Goal: Navigation & Orientation: Find specific page/section

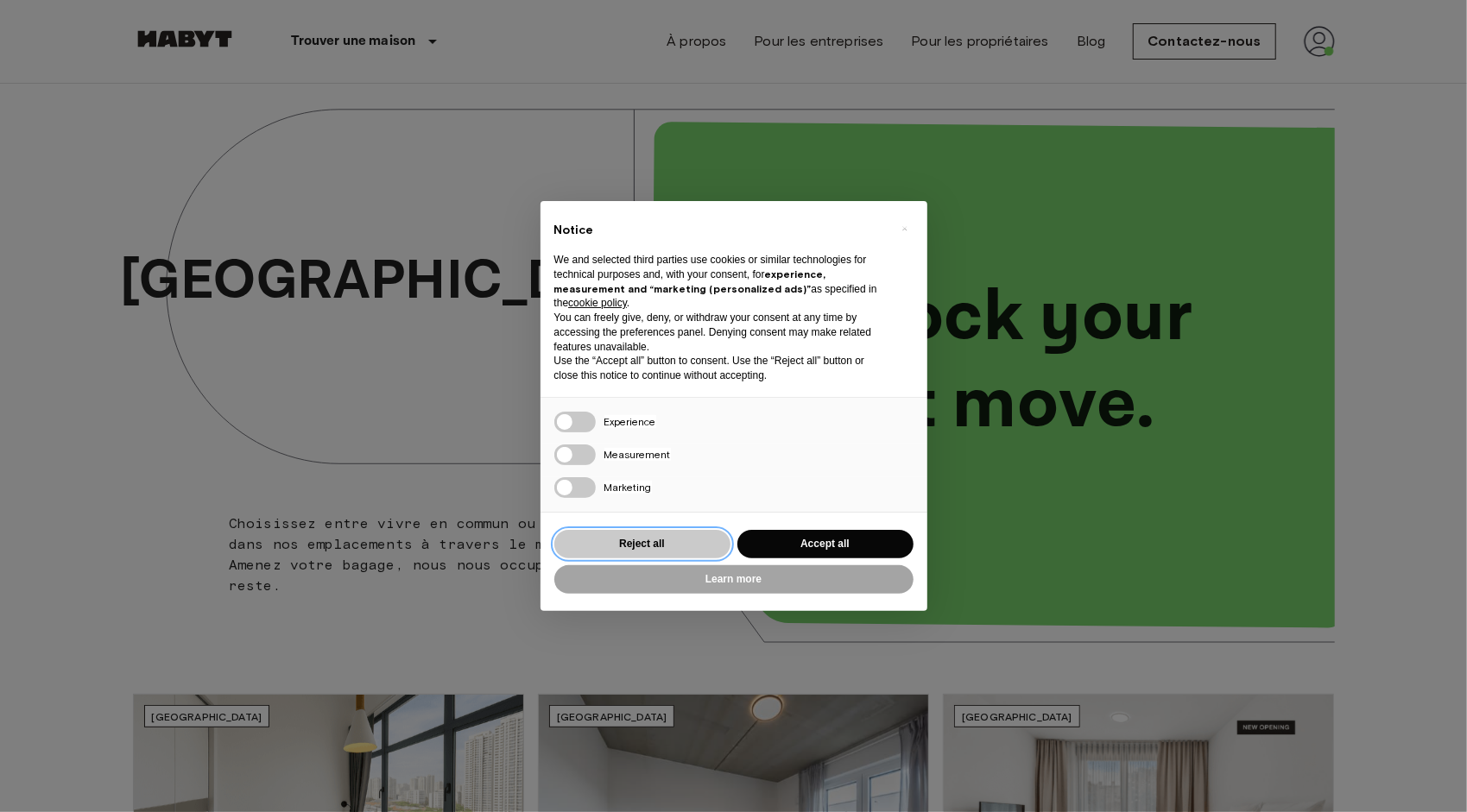
click at [690, 554] on button "Reject all" at bounding box center [642, 544] width 177 height 29
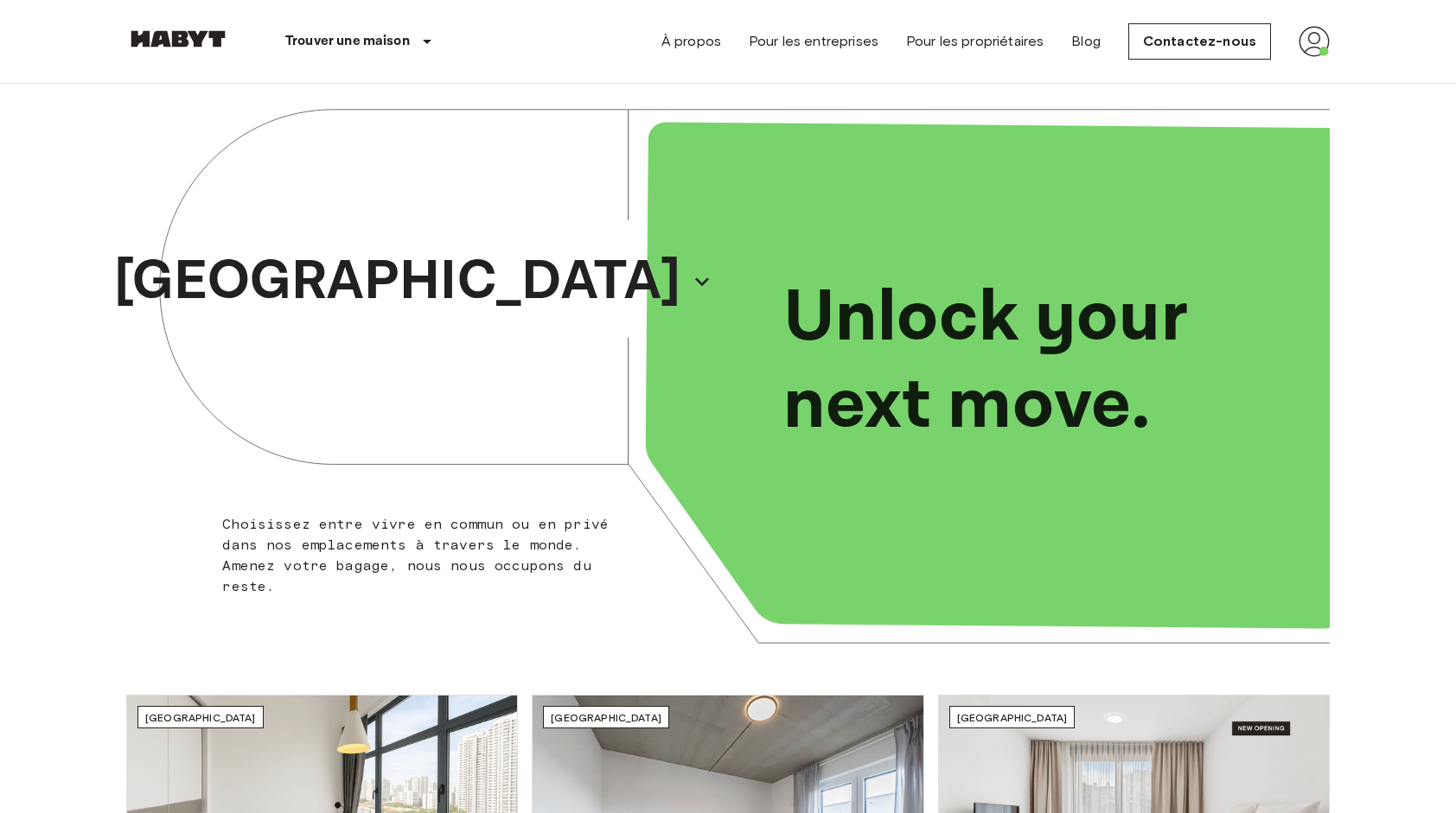
click at [1316, 44] on img at bounding box center [1314, 42] width 31 height 31
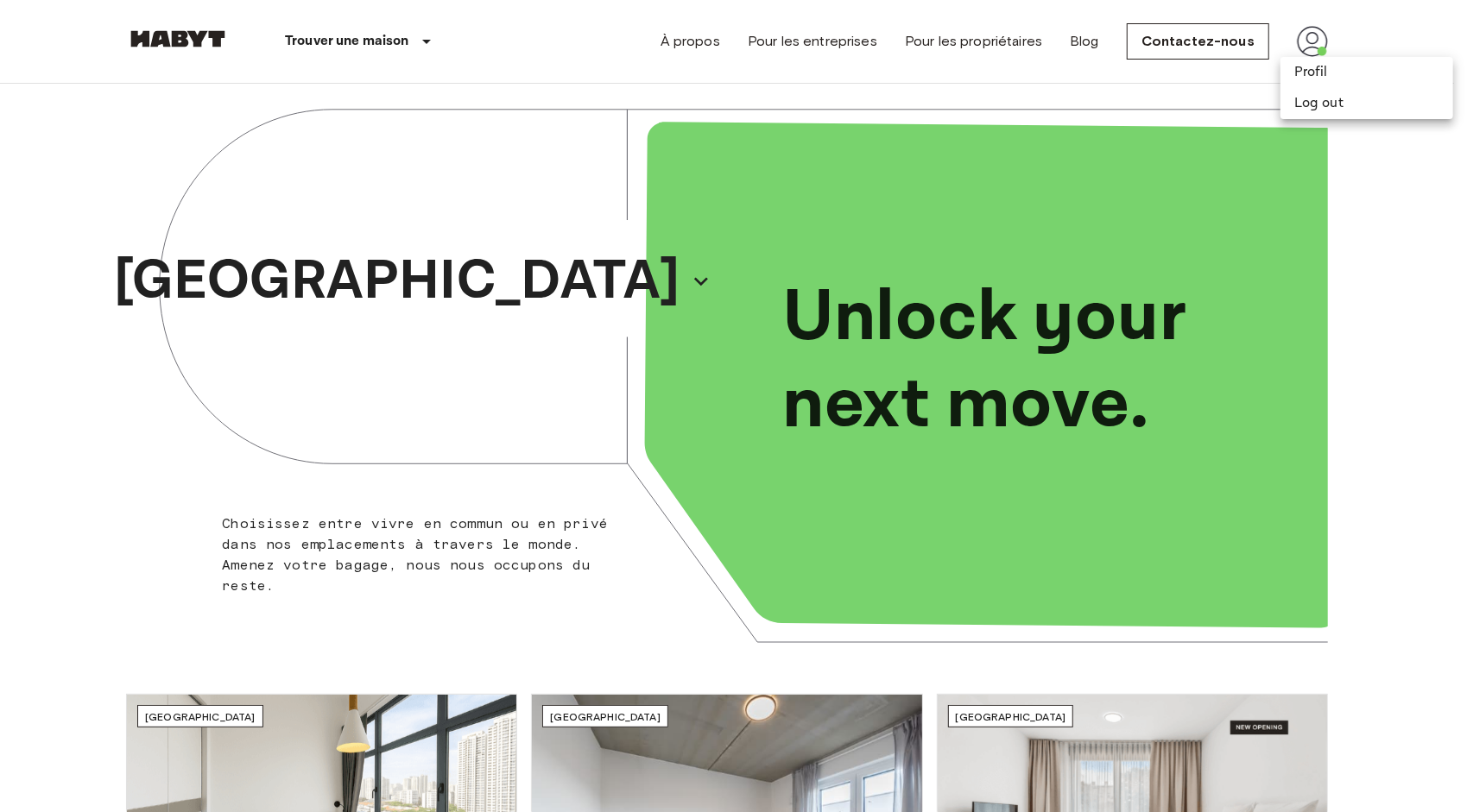
click at [1313, 41] on div at bounding box center [733, 406] width 1467 height 812
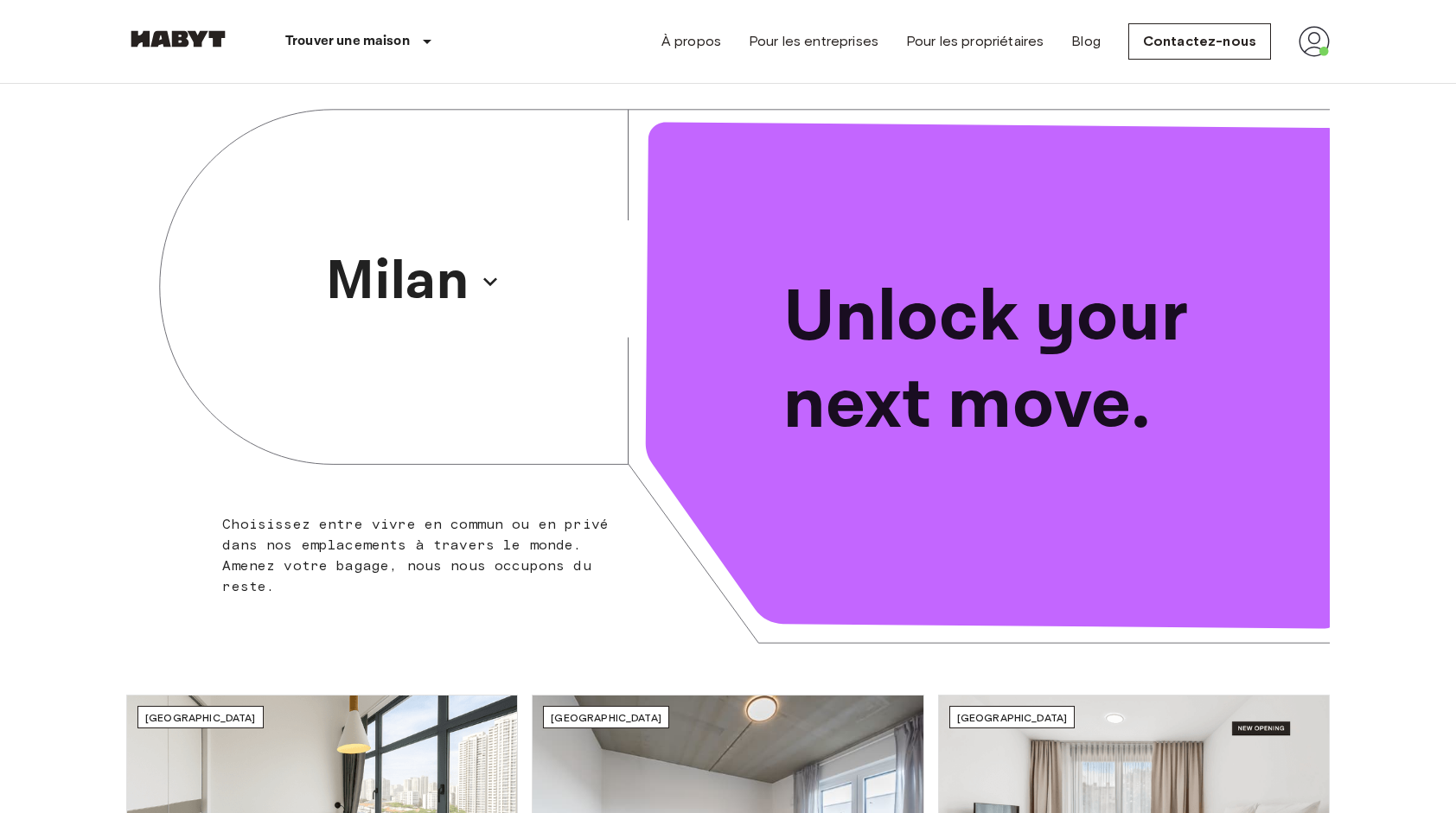
click at [1298, 52] on img at bounding box center [1314, 42] width 31 height 31
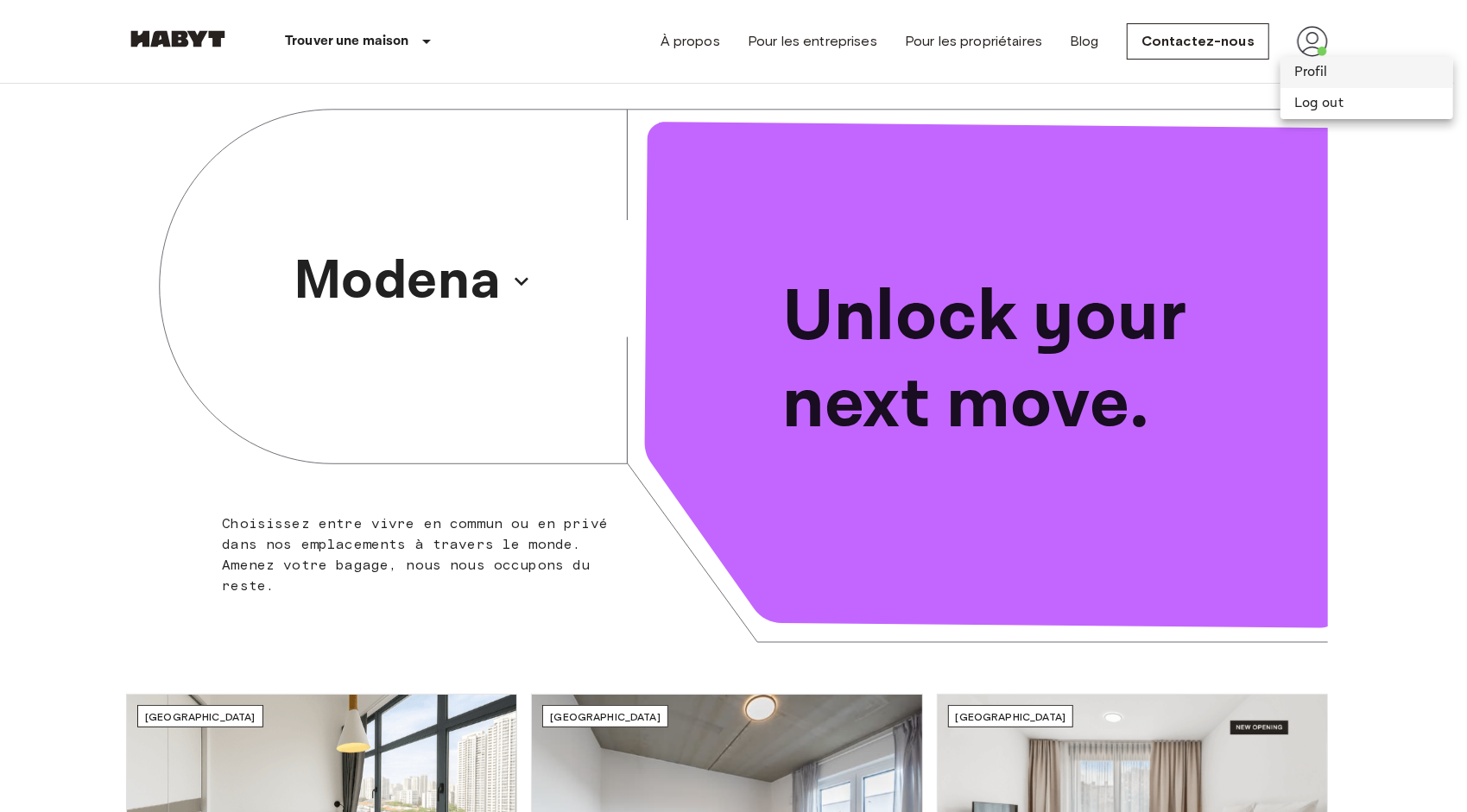
click at [1305, 75] on li "Profil" at bounding box center [1367, 73] width 173 height 31
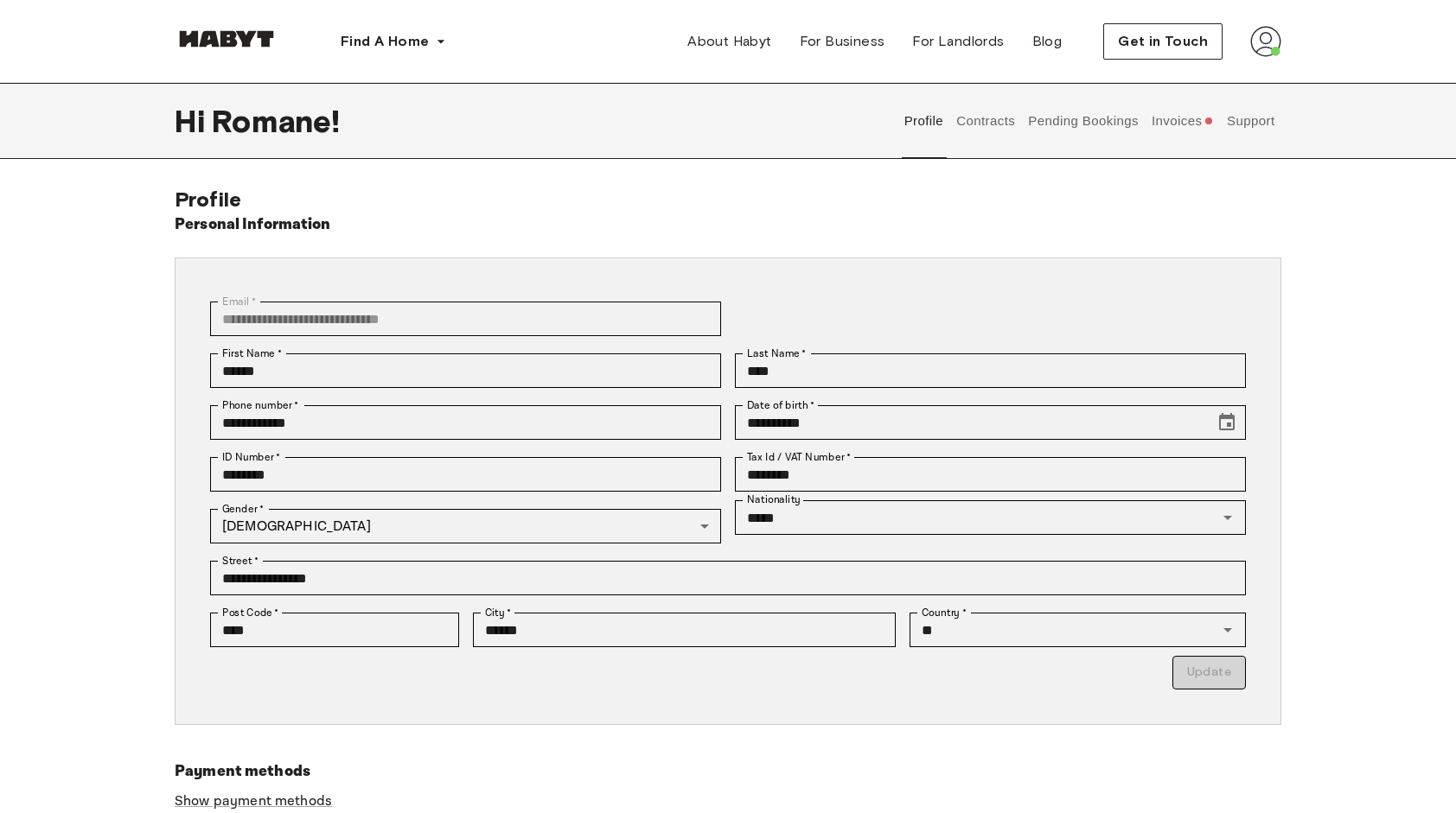
click at [1007, 116] on button "Contracts" at bounding box center [986, 120] width 63 height 76
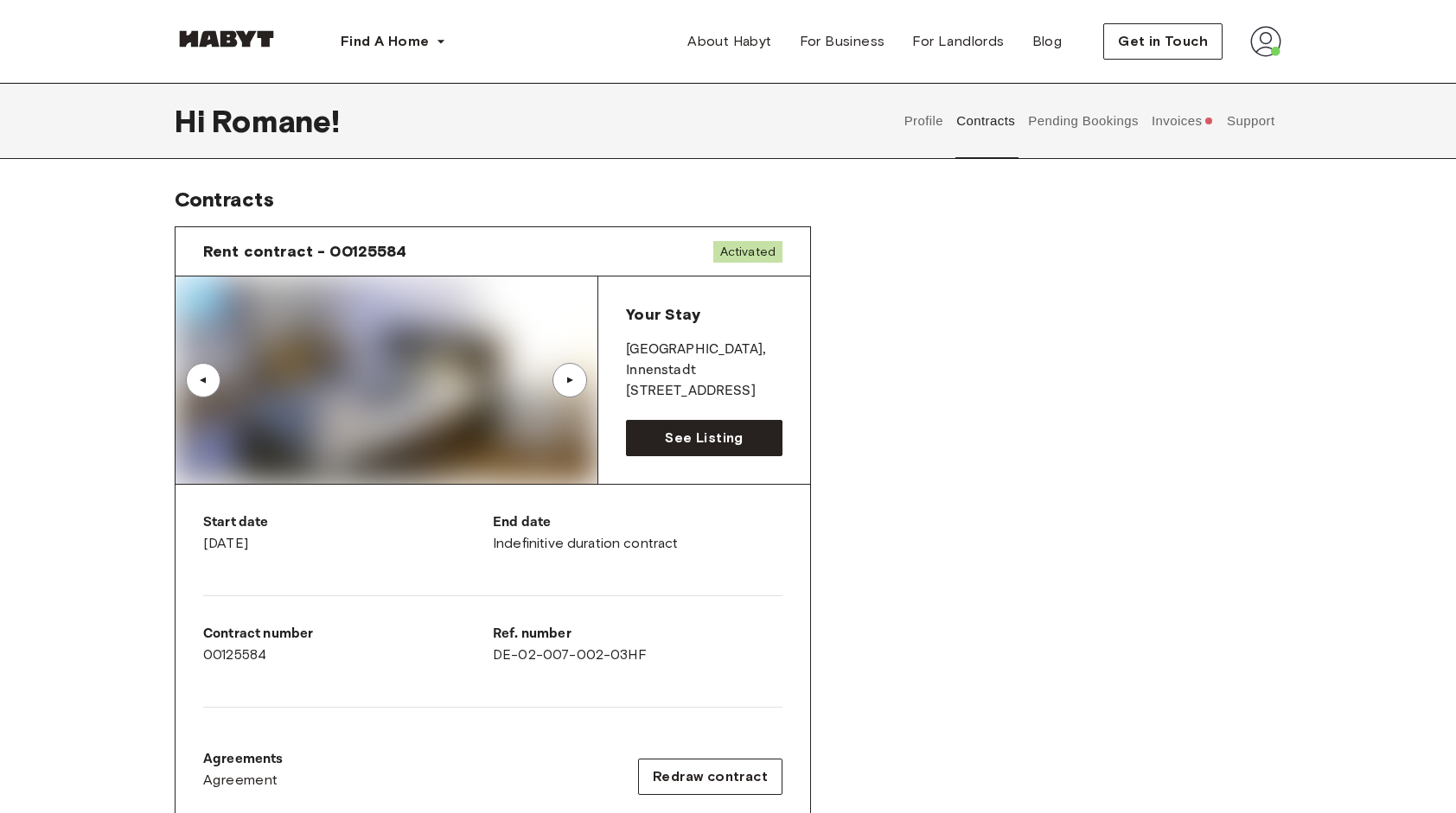
click at [1191, 113] on button "Invoices" at bounding box center [1183, 120] width 66 height 76
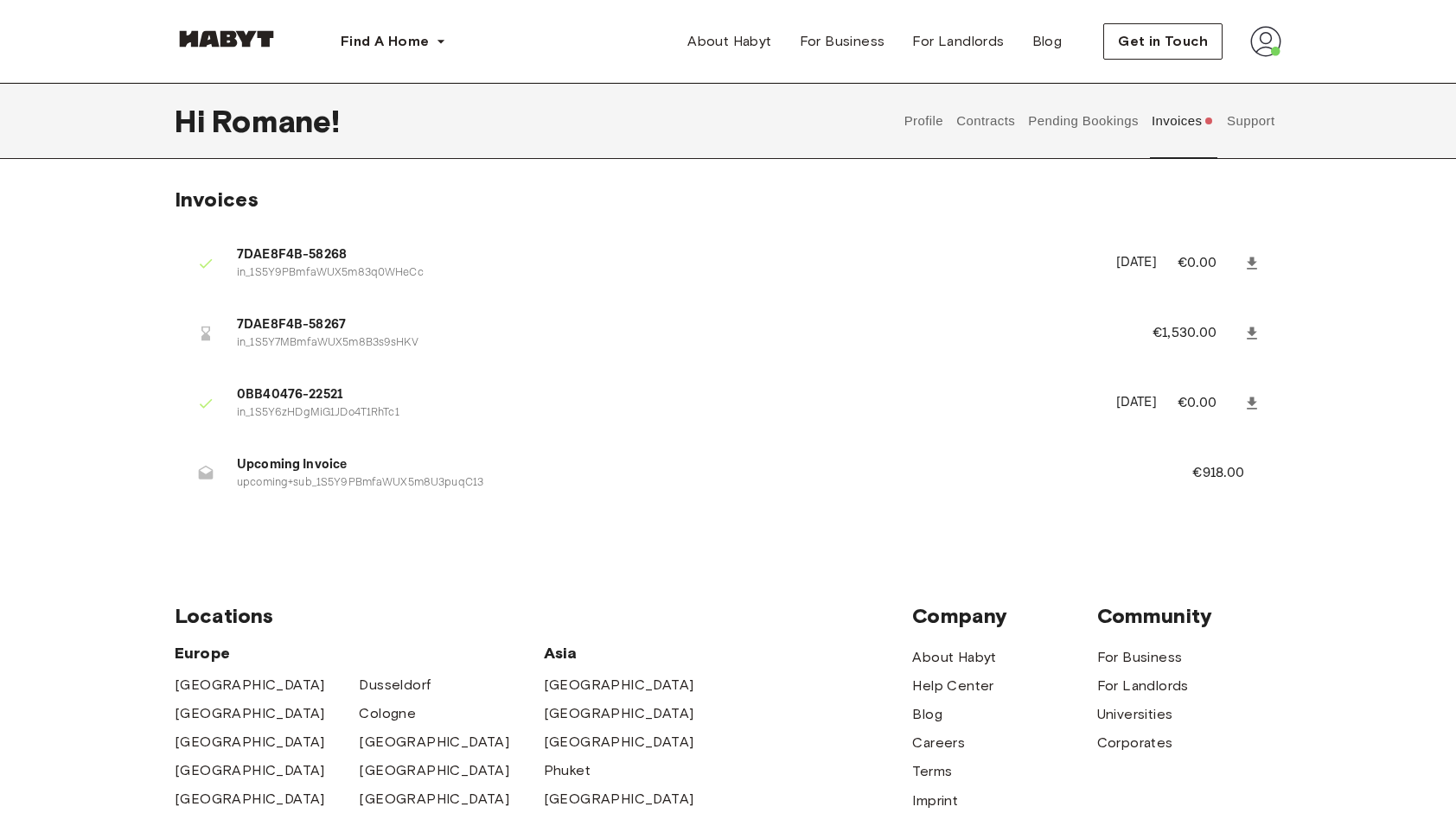
click at [1058, 117] on button "Pending Bookings" at bounding box center [1084, 120] width 115 height 76
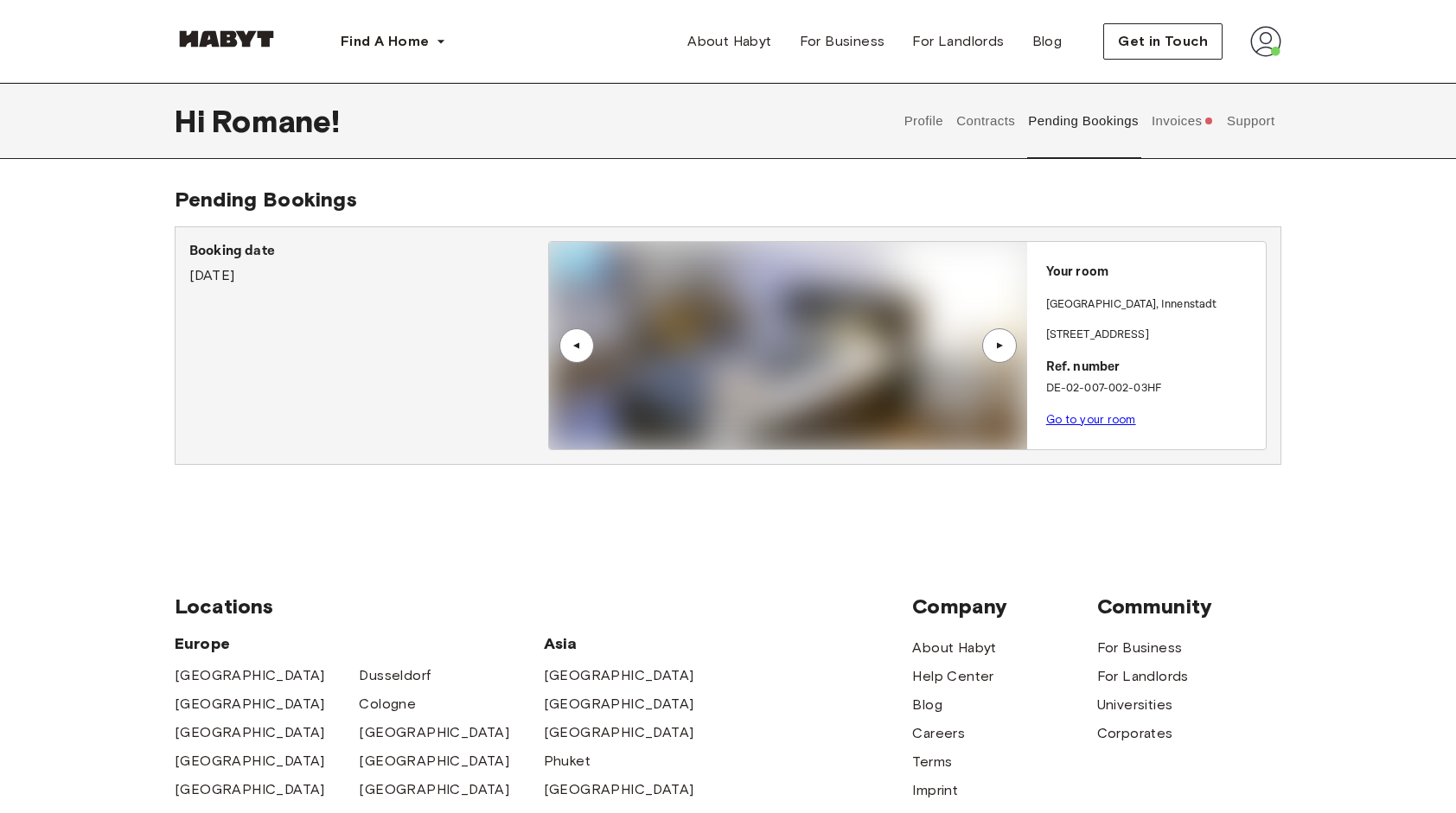
click at [996, 114] on button "Contracts" at bounding box center [986, 120] width 63 height 76
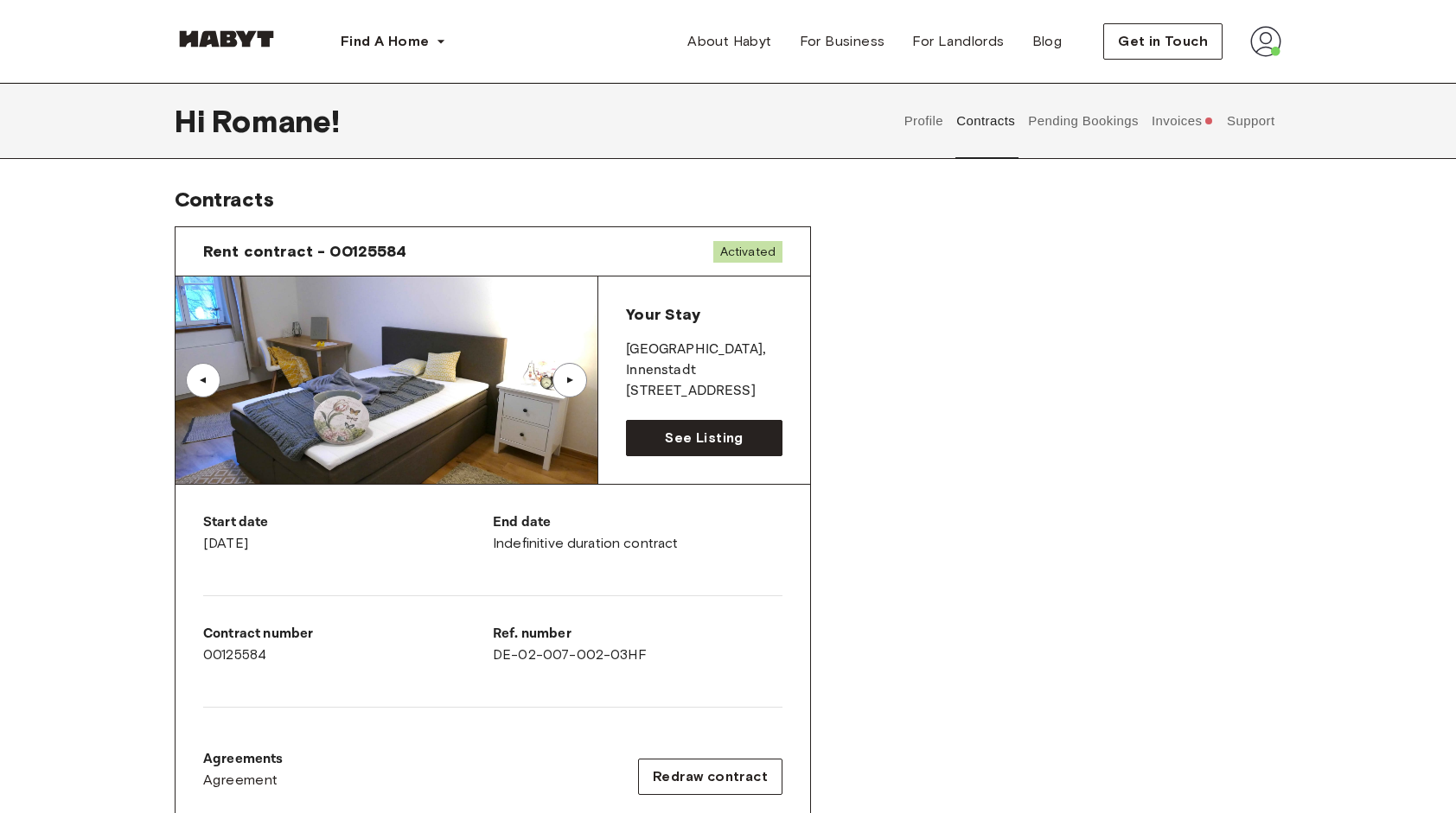
click at [1051, 116] on button "Pending Bookings" at bounding box center [1084, 120] width 115 height 76
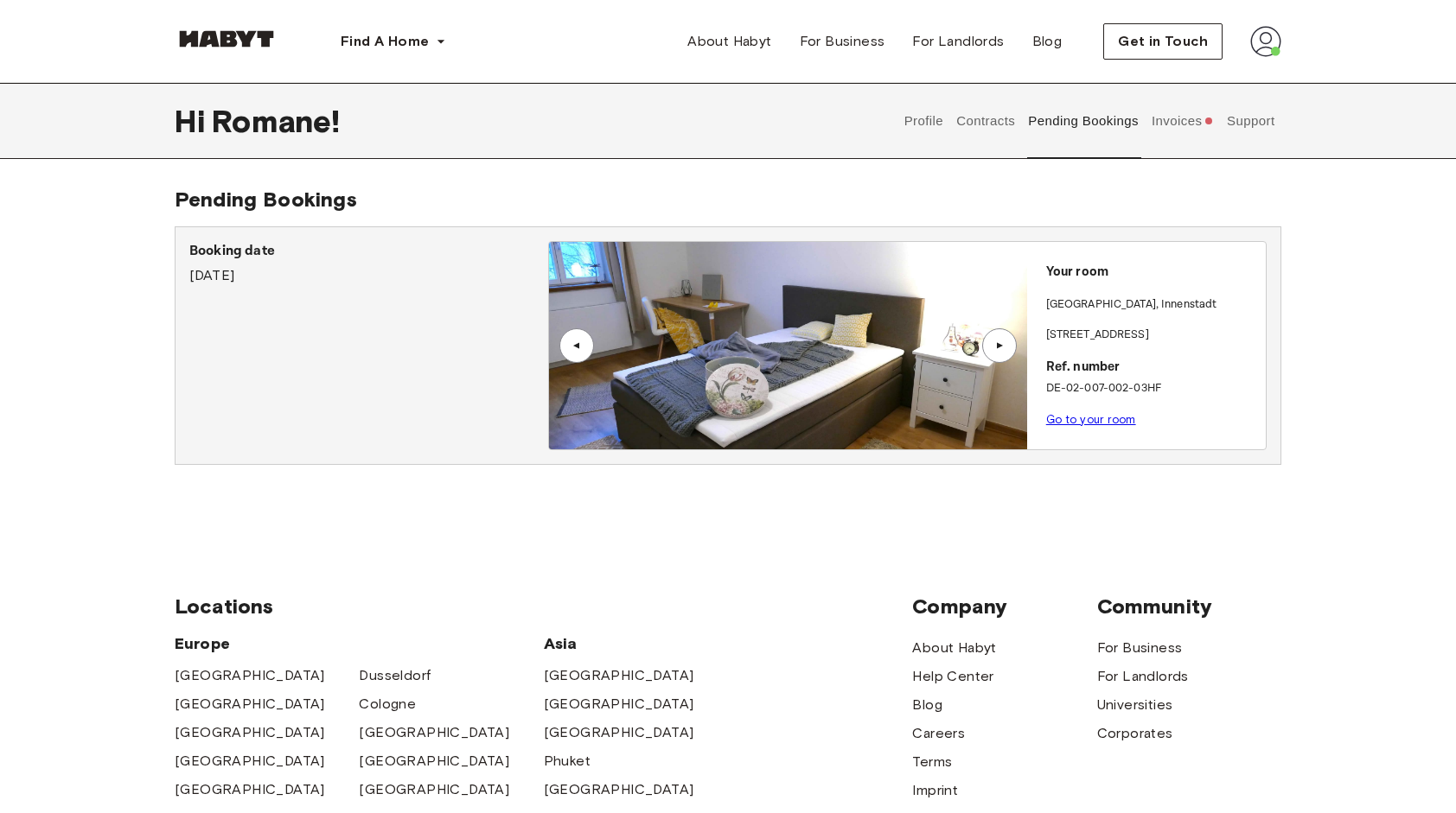
click at [977, 116] on button "Contracts" at bounding box center [986, 120] width 63 height 76
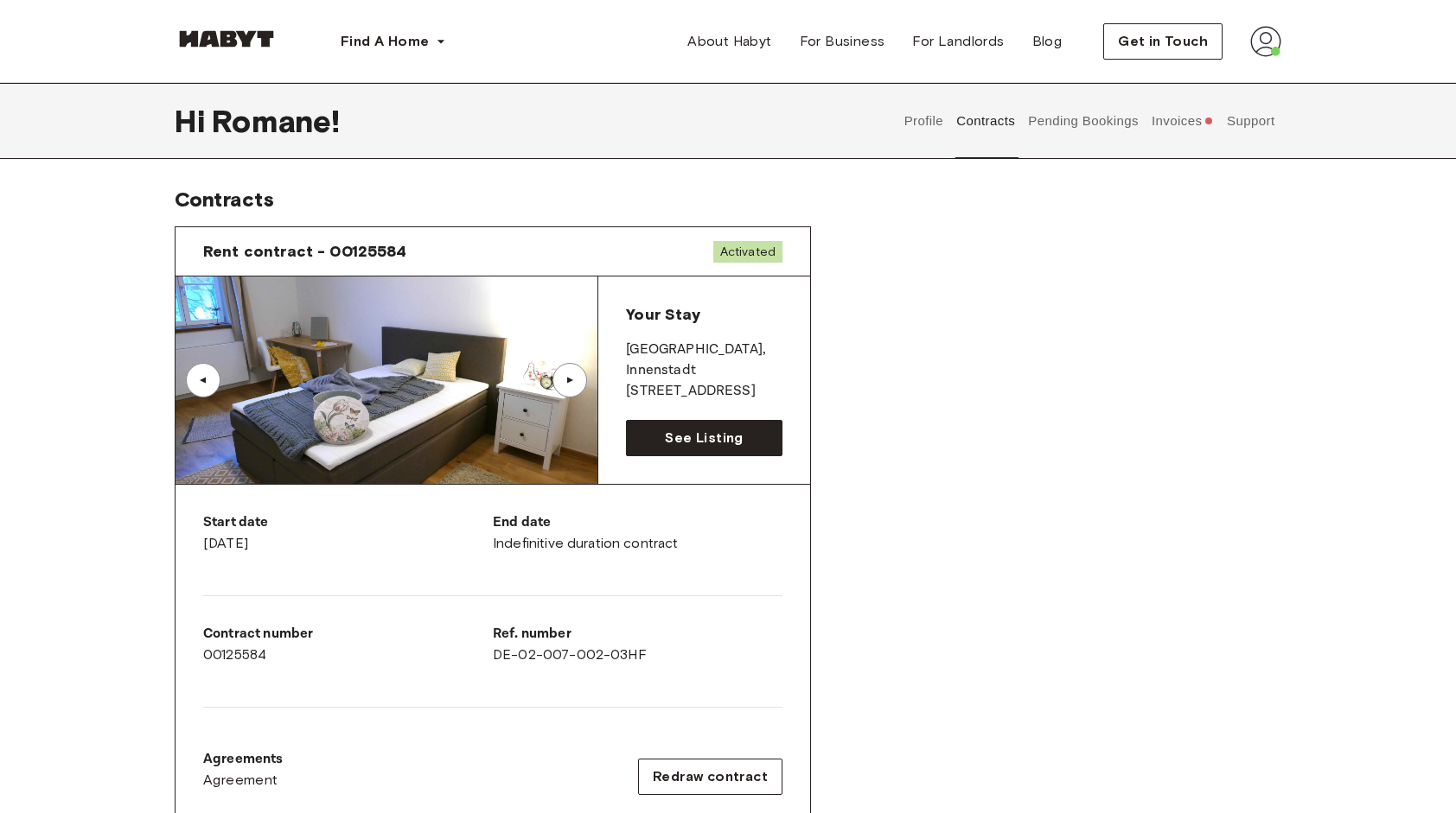
click at [1041, 124] on button "Pending Bookings" at bounding box center [1084, 120] width 115 height 76
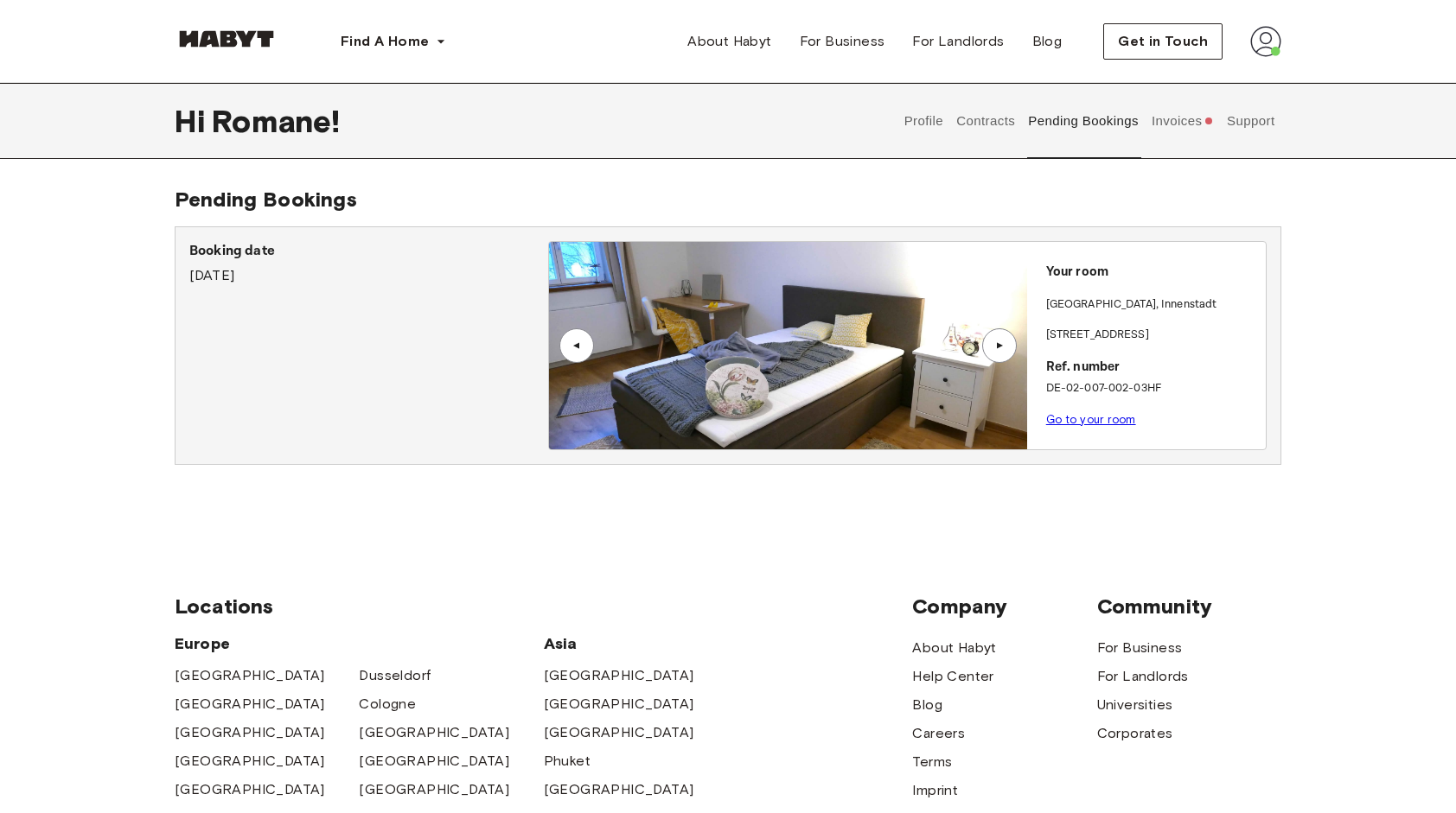
click at [986, 112] on button "Contracts" at bounding box center [986, 120] width 63 height 76
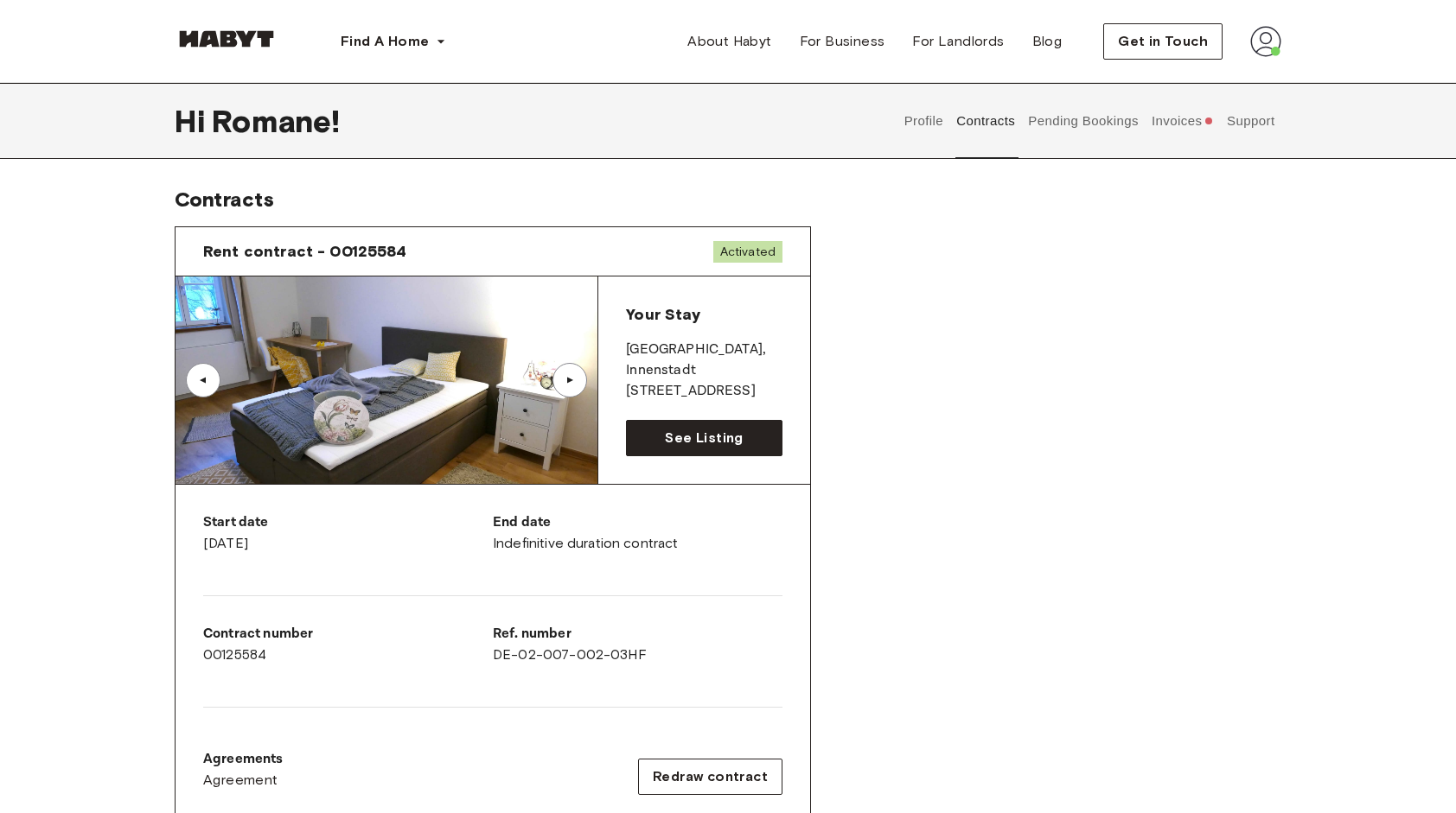
click at [1183, 116] on button "Invoices" at bounding box center [1183, 120] width 66 height 76
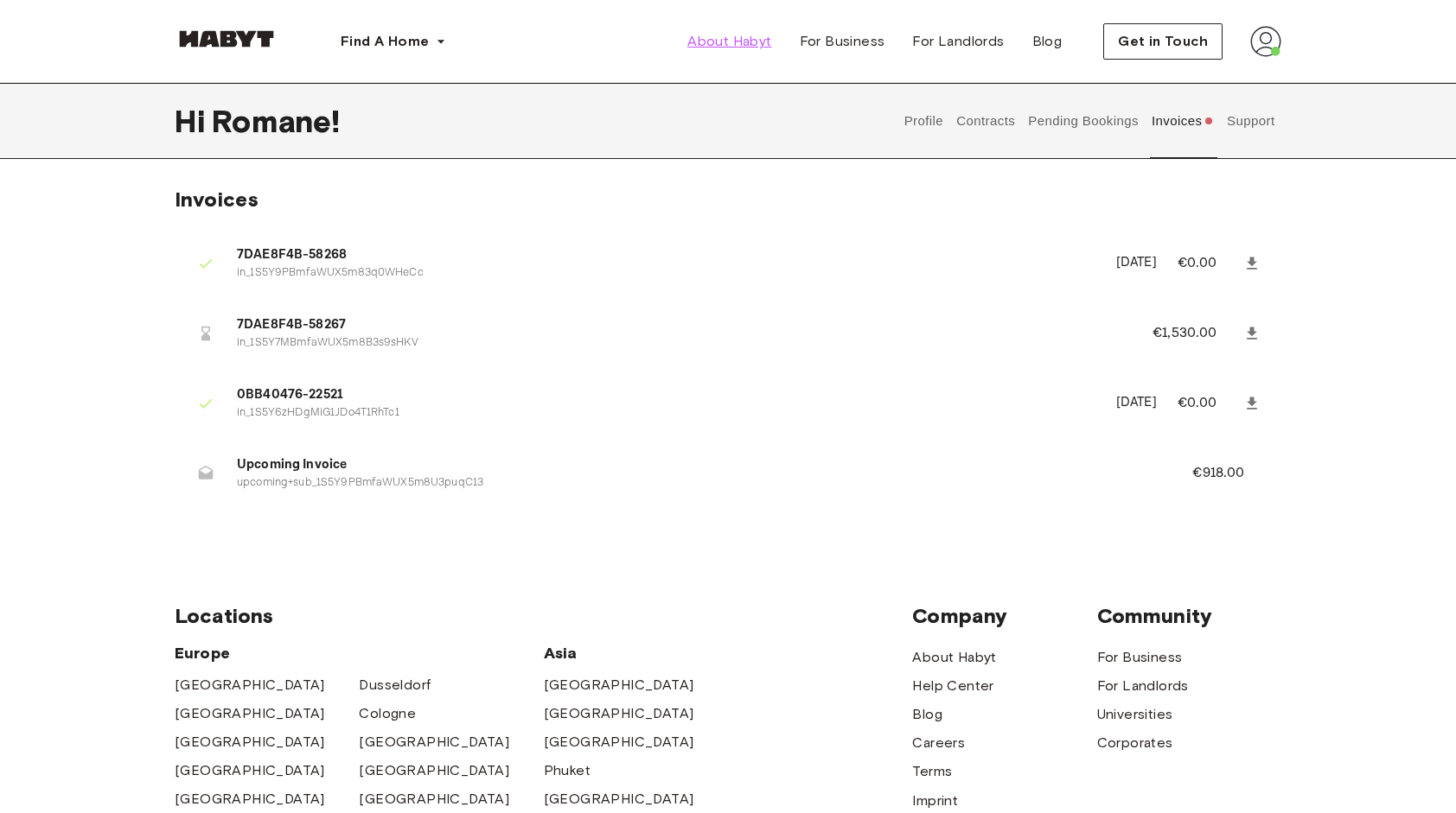
click at [730, 42] on span "About Habyt" at bounding box center [729, 42] width 84 height 21
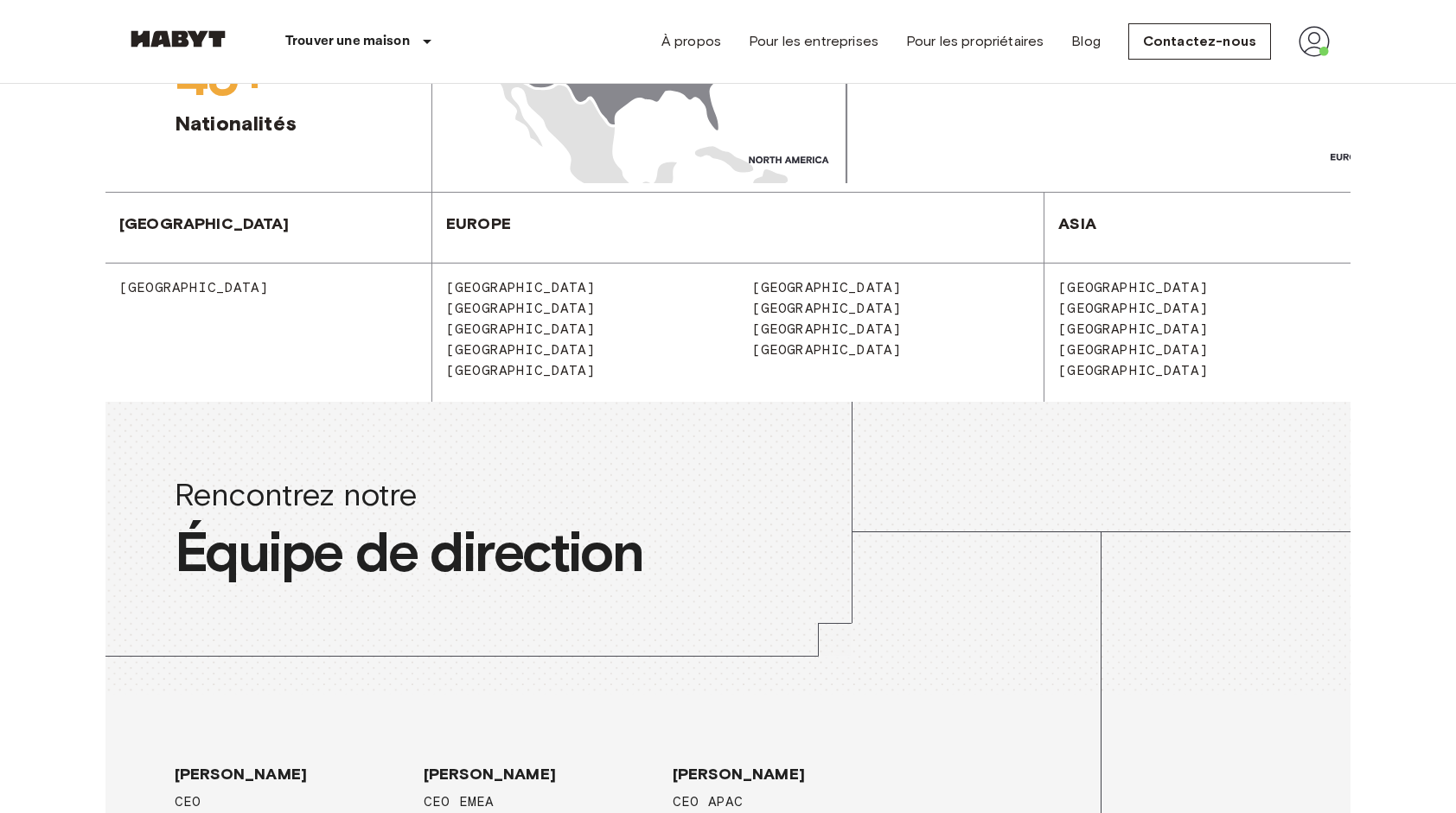
scroll to position [2334, 0]
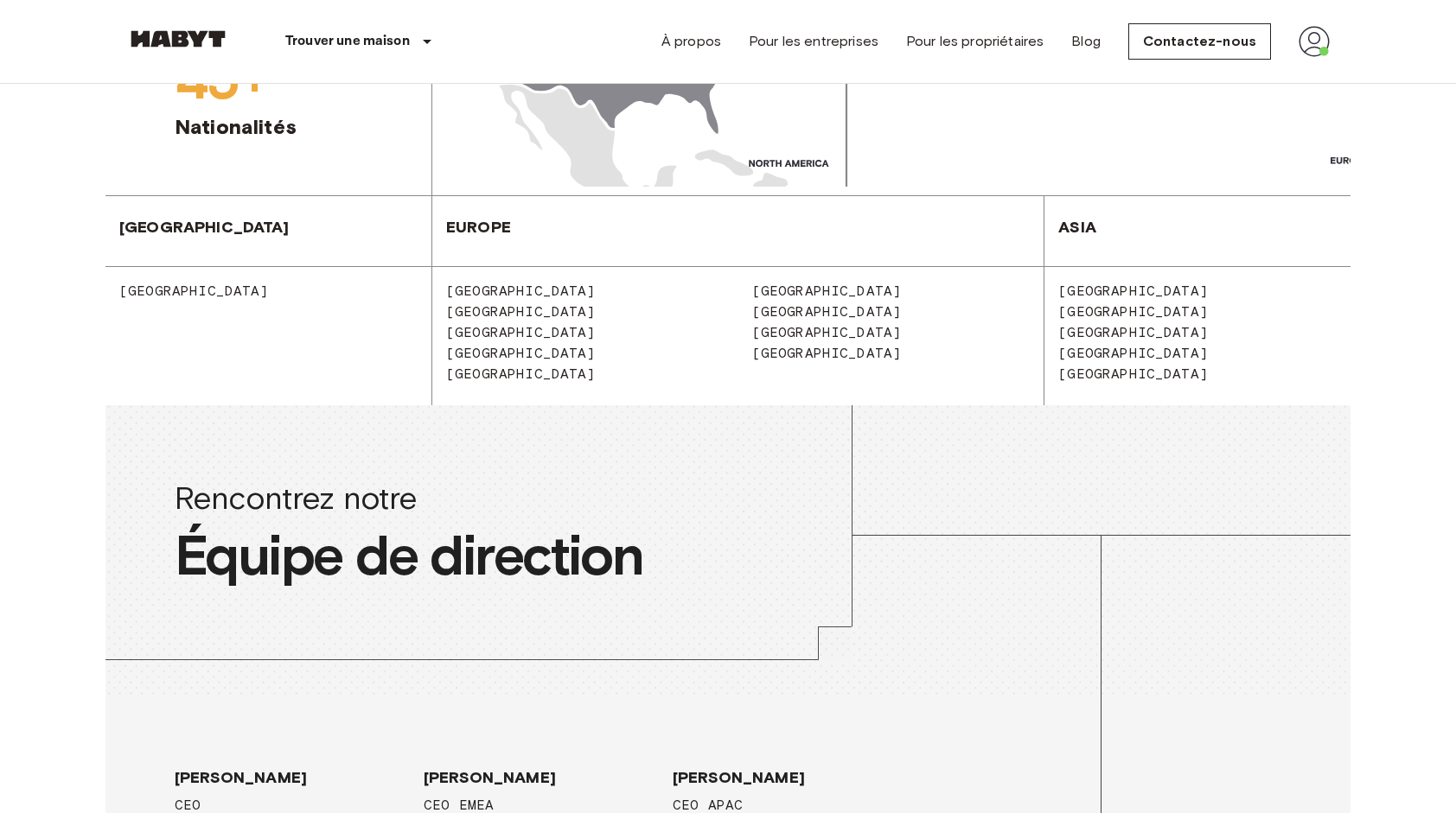
click at [467, 304] on span "[GEOGRAPHIC_DATA]" at bounding box center [514, 312] width 164 height 17
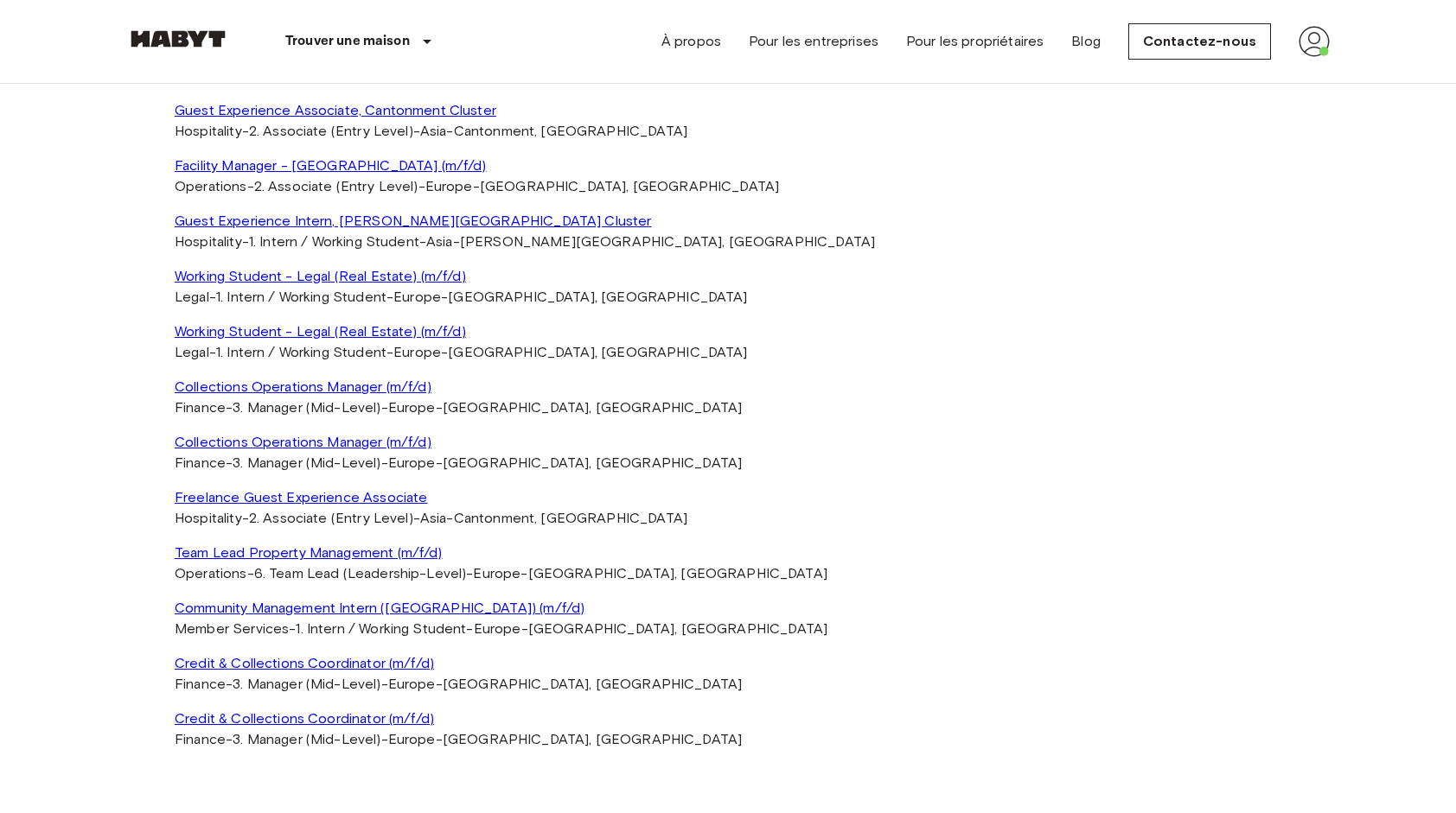
scroll to position [4495, 0]
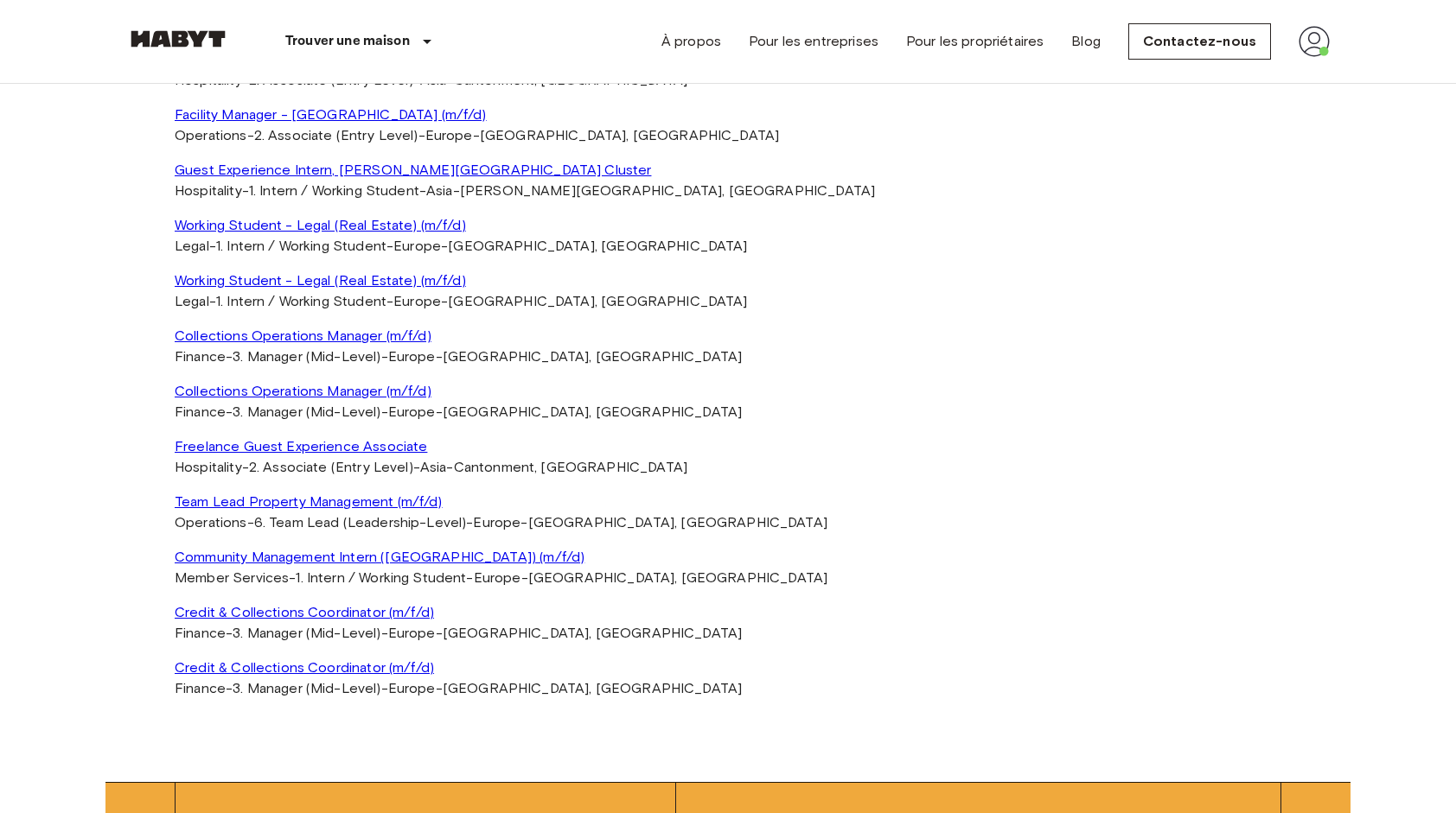
click at [404, 548] on link "Community Management Intern (Munich) (m/f/d)" at bounding box center [728, 558] width 1107 height 21
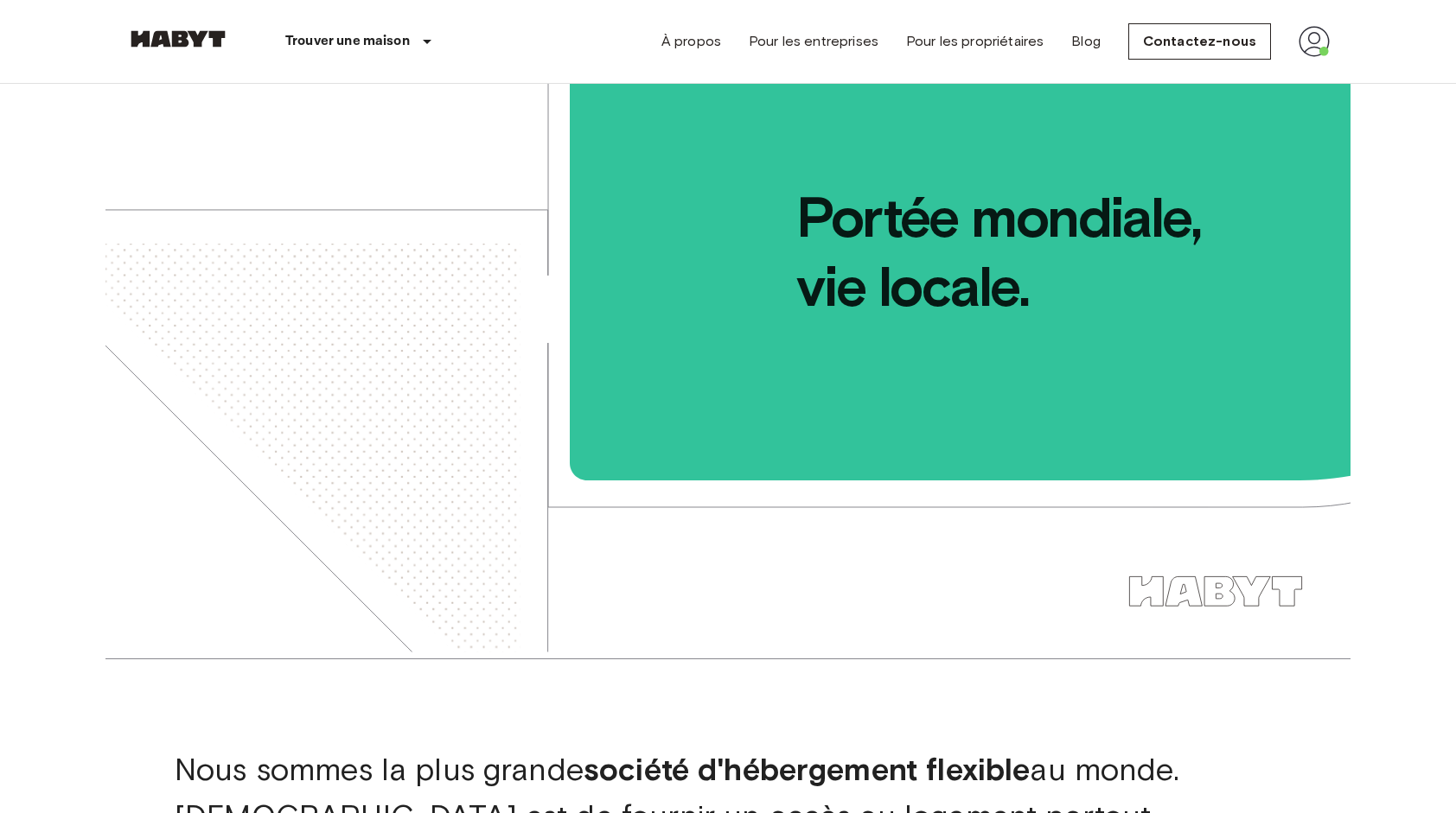
click at [1317, 36] on img at bounding box center [1314, 42] width 31 height 31
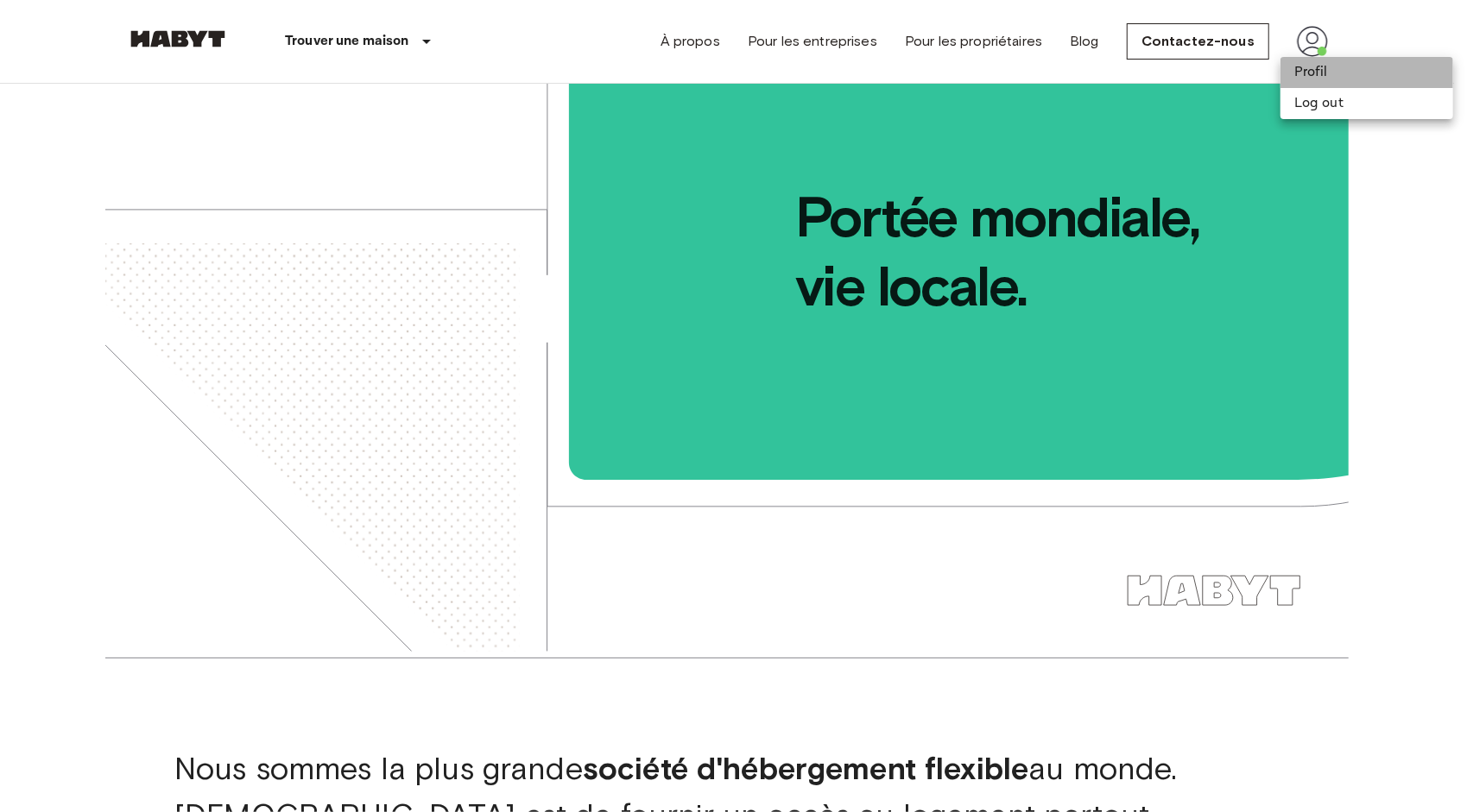
click at [1311, 75] on li "Profil" at bounding box center [1367, 73] width 173 height 31
